Goal: Check status: Check status

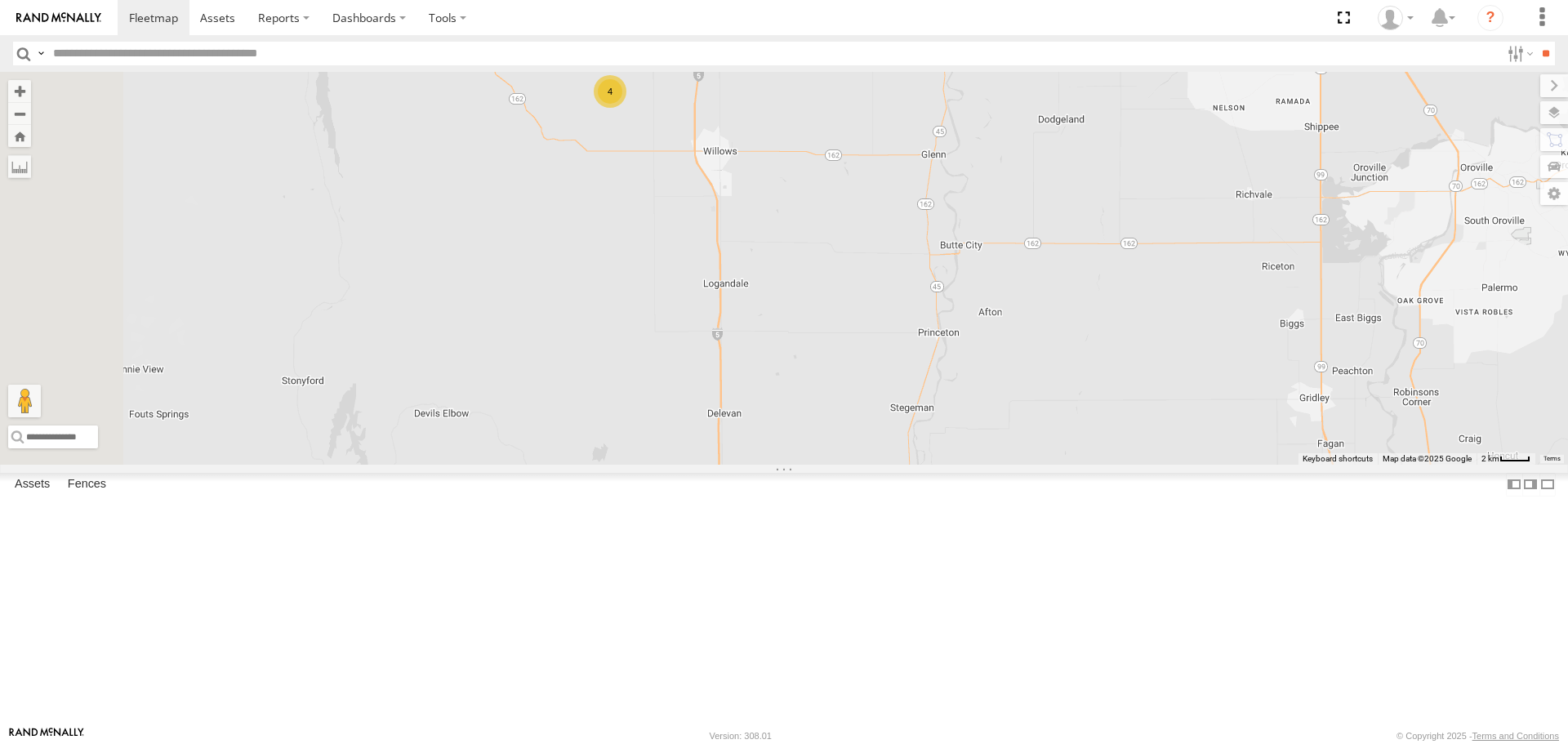
drag, startPoint x: 825, startPoint y: 240, endPoint x: 841, endPoint y: 367, distance: 128.0
click at [841, 367] on div "AL2367 FRONTLOADER JD344H AL2377 AL2269 PT2435 PT2425 AL2294 AL2370 PT2427 4" at bounding box center [784, 268] width 1568 height 391
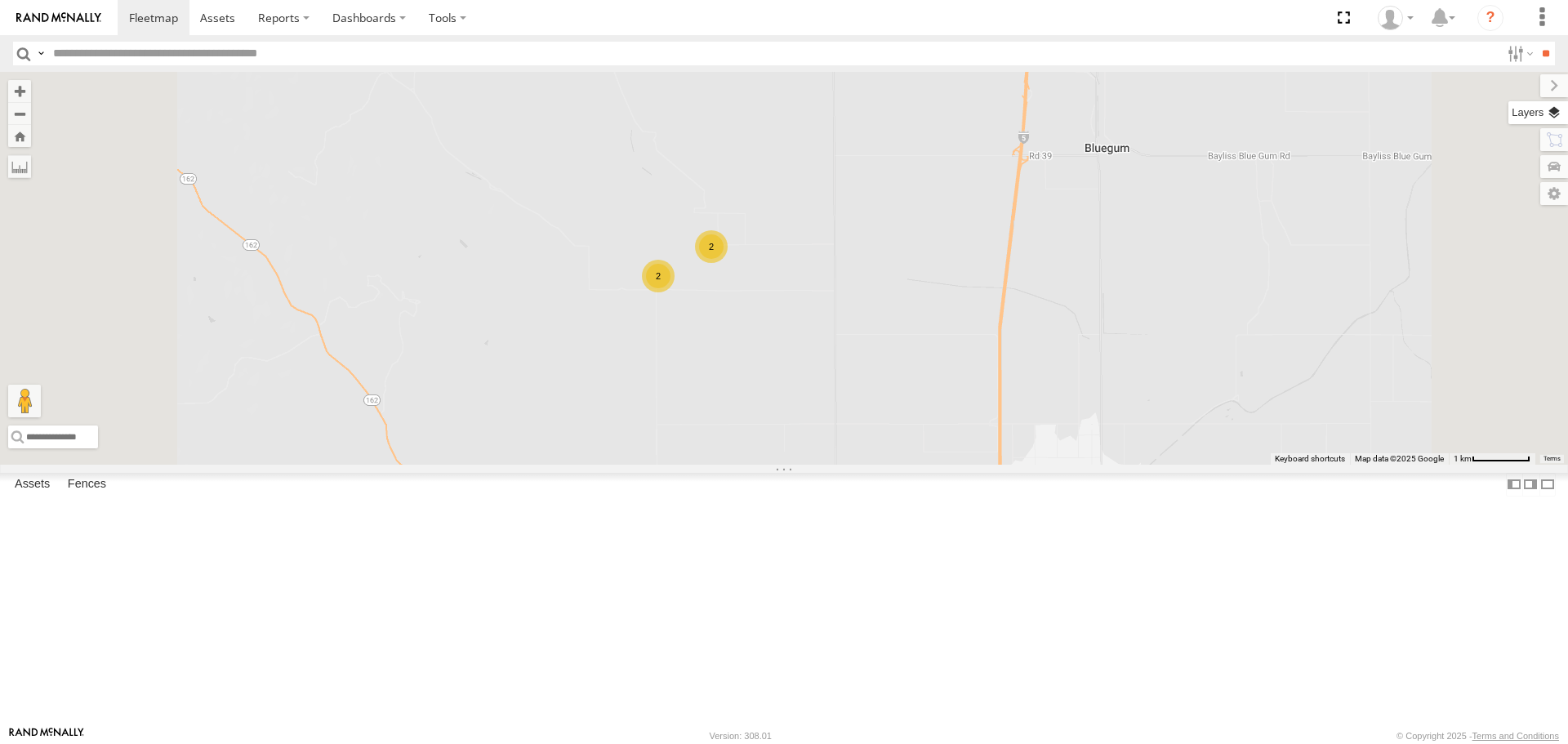
click at [1553, 119] on label at bounding box center [1538, 112] width 59 height 22
click at [0, 0] on span "Basemaps" at bounding box center [0, 0] width 0 height 0
click at [0, 0] on span "Satellite" at bounding box center [0, 0] width 0 height 0
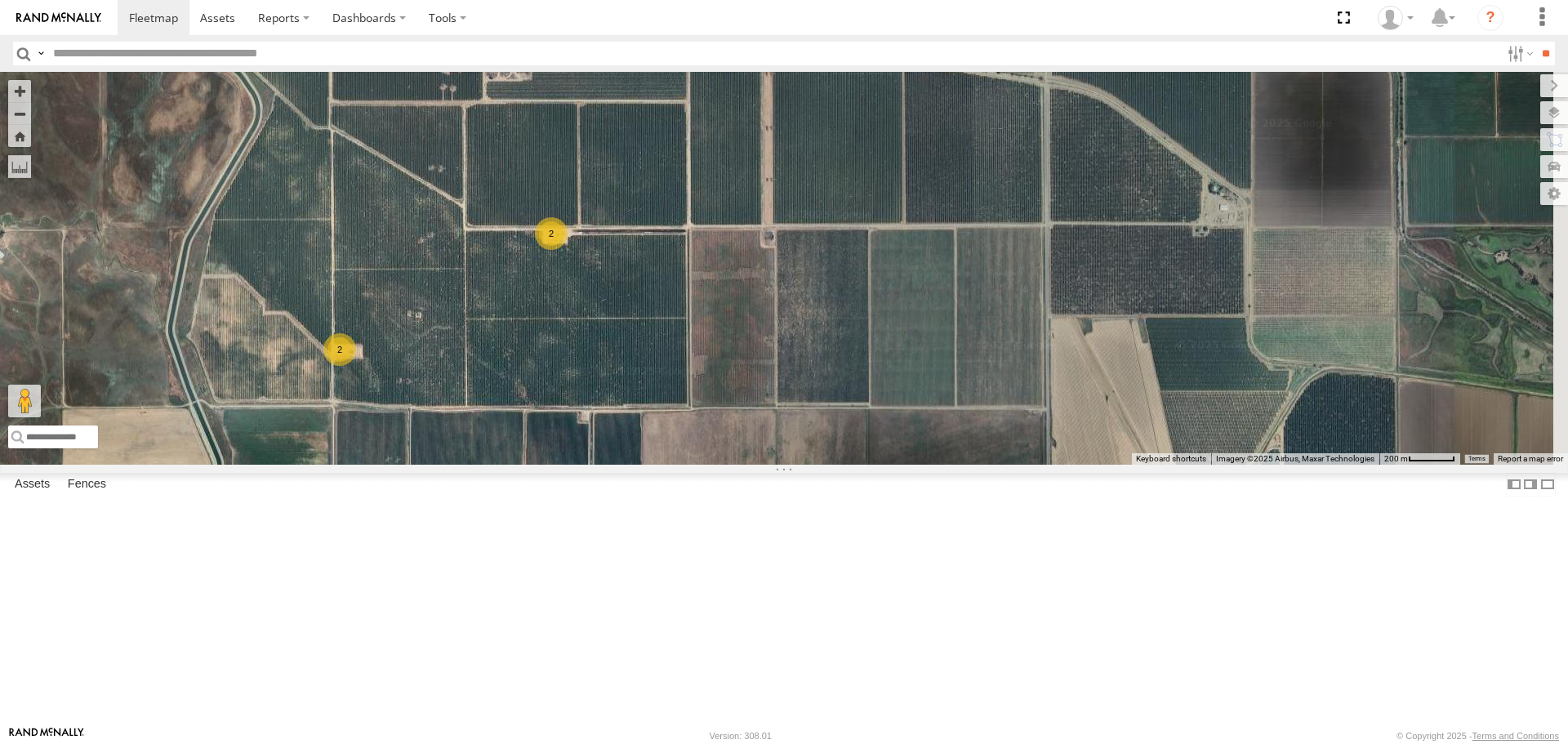
drag, startPoint x: 960, startPoint y: 325, endPoint x: 843, endPoint y: 435, distance: 160.6
click at [843, 435] on div "AL2367 FRONTLOADER JD344H AL2377 AL2269 PT2435 PT2425 AL2294 AL2370 PT2427 2 2" at bounding box center [784, 268] width 1568 height 391
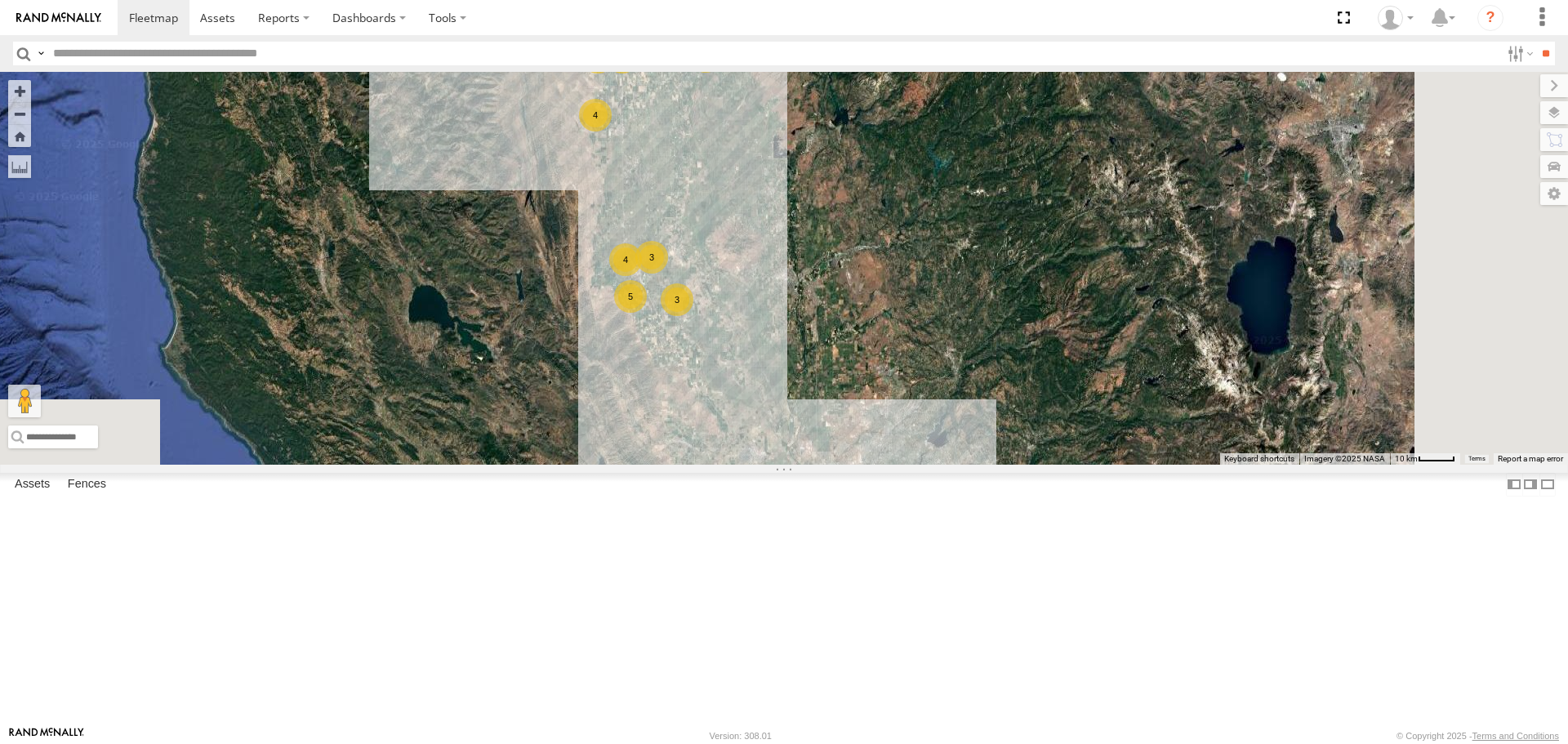
drag, startPoint x: 950, startPoint y: 599, endPoint x: 897, endPoint y: 267, distance: 336.2
click at [897, 267] on div "5 4 5 3 4 3 3 3 4 AL2292" at bounding box center [784, 268] width 1568 height 391
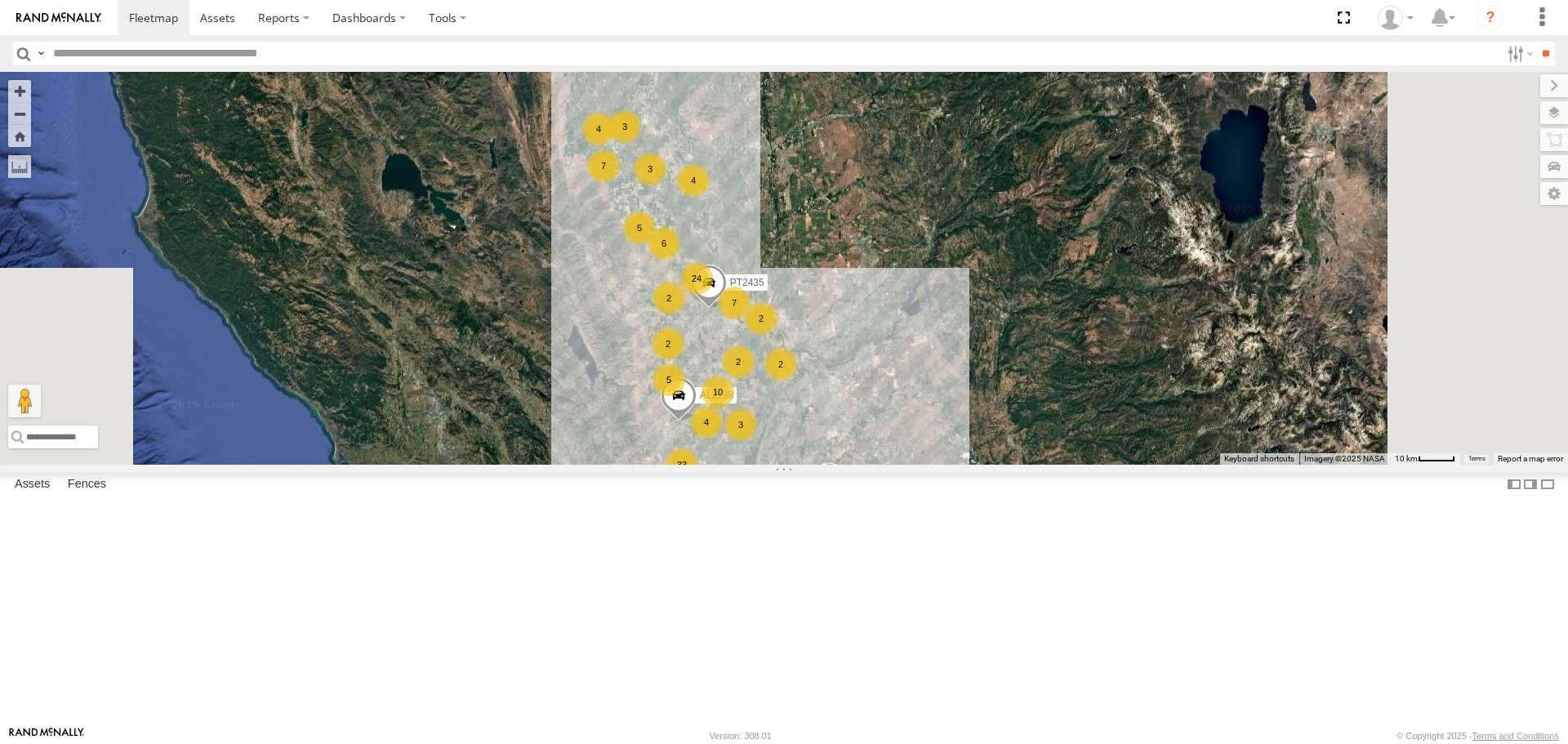
drag, startPoint x: 1049, startPoint y: 494, endPoint x: 1038, endPoint y: 439, distance: 56.1
click at [1038, 439] on div "7 4 5 3 4 3 3 3 4 AL2292 4 6 5 2 33 10 5 4 3 24 2 2 7 2 AL2269 AL2138 PT2435 2 …" at bounding box center [784, 268] width 1568 height 391
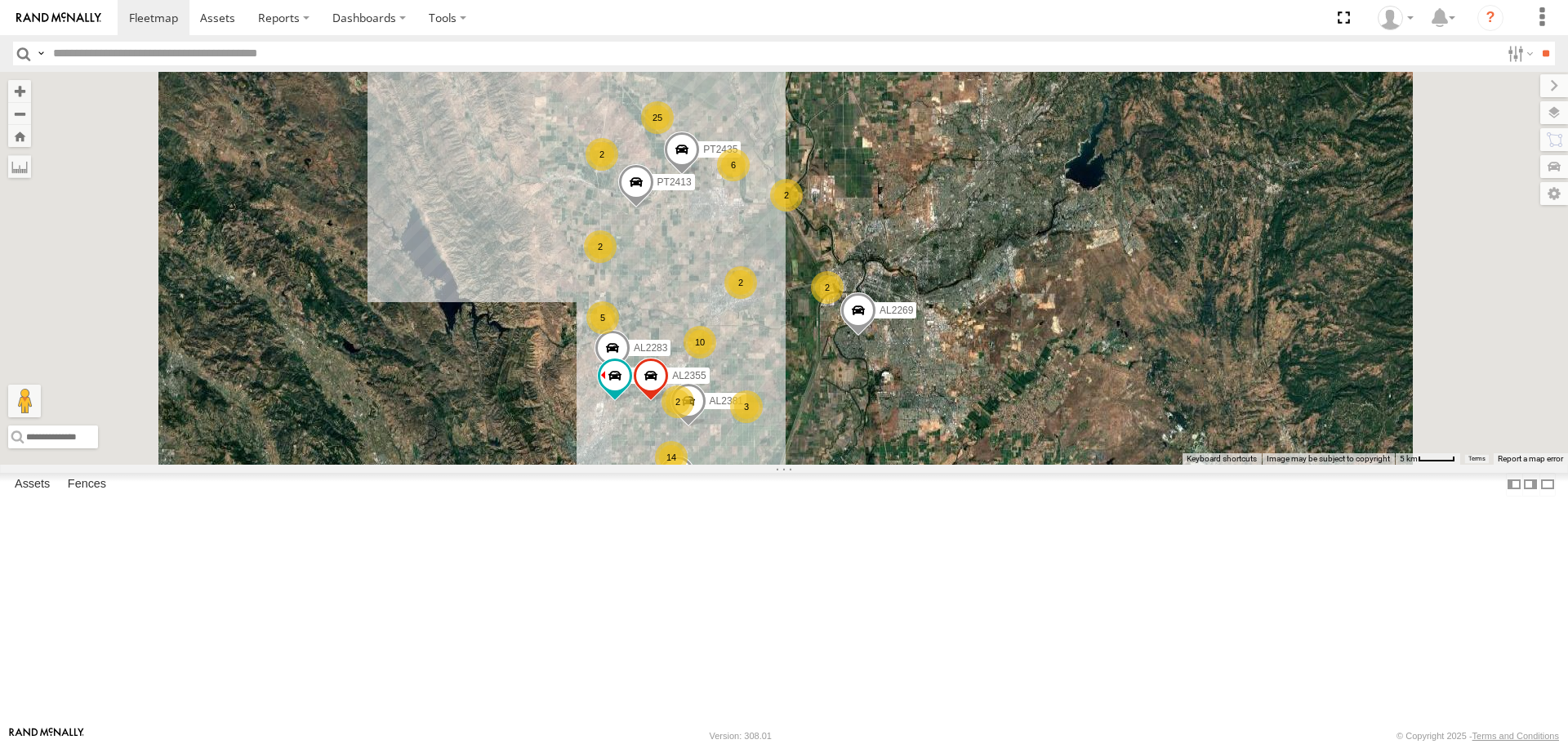
drag, startPoint x: 832, startPoint y: 172, endPoint x: 873, endPoint y: 347, distance: 179.7
click at [870, 342] on div "AL2283 AL2381 AL2269 AL2339 AL2355 PT2435 AL2285 PT2413 5 5 2 17 14 10 4 2 3 25…" at bounding box center [784, 268] width 1568 height 391
